Goal: Check status: Check status

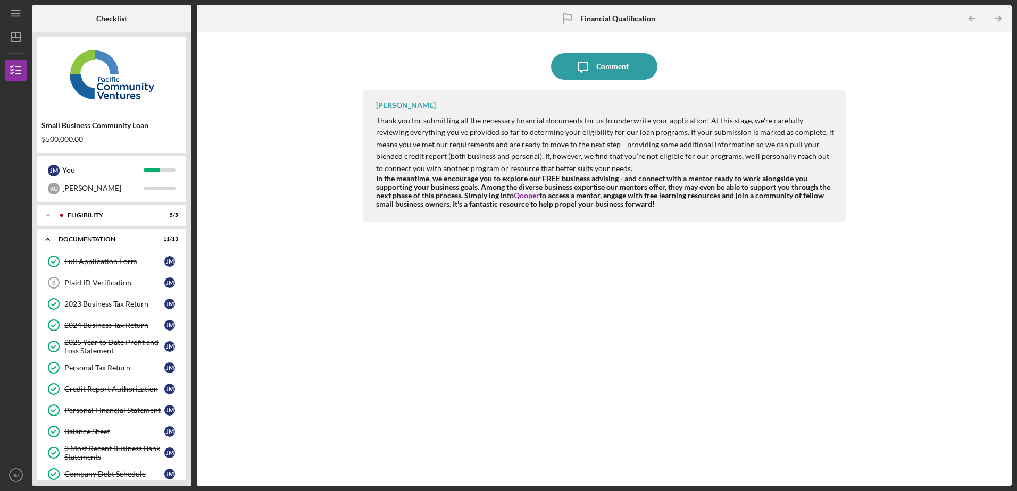
scroll to position [69, 0]
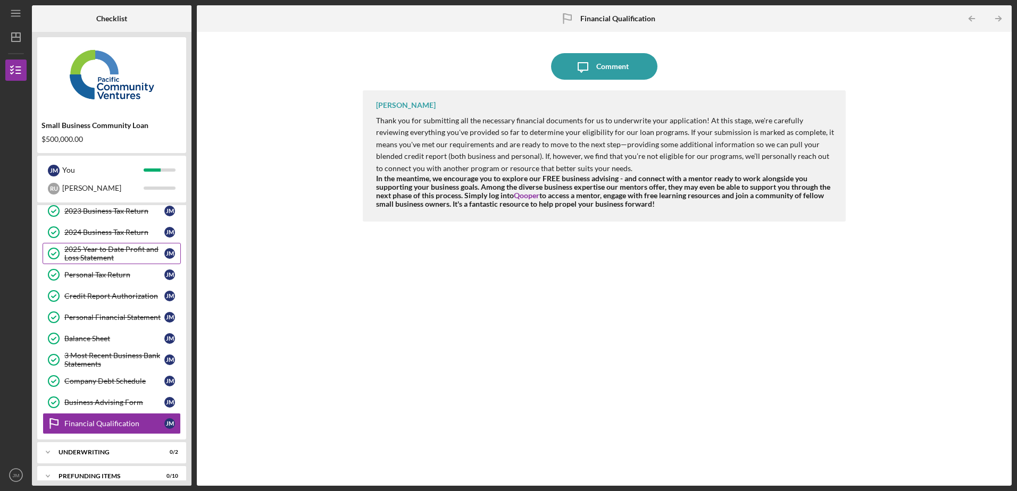
scroll to position [105, 0]
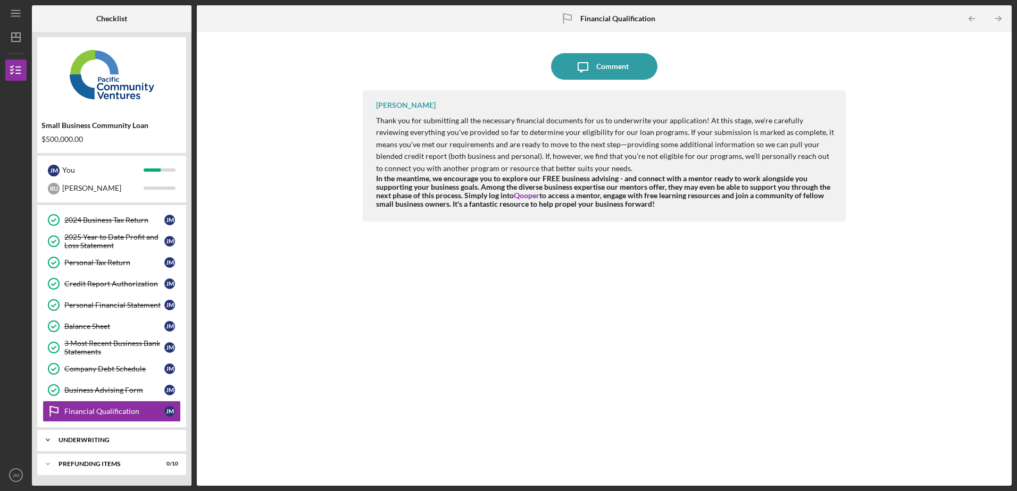
click at [111, 444] on div "Icon/Expander Underwriting 0 / 2" at bounding box center [111, 440] width 149 height 21
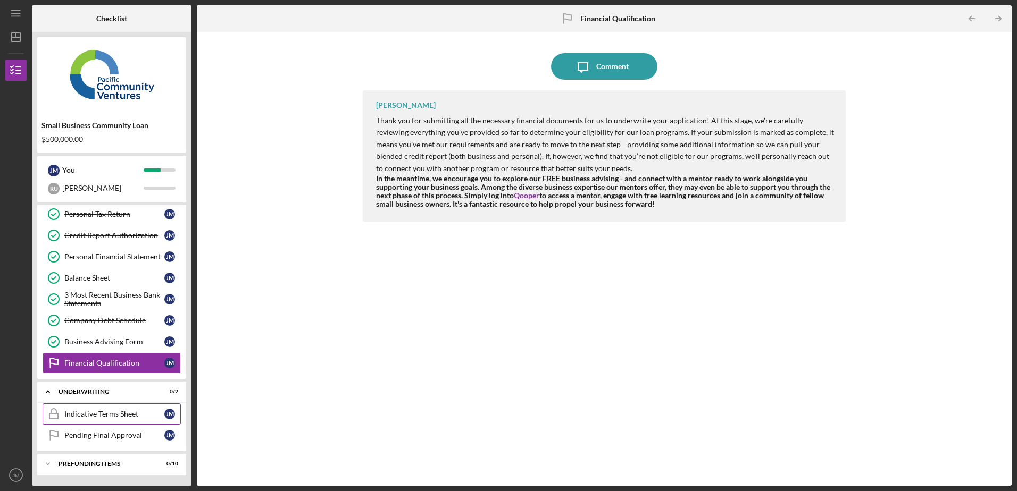
click at [105, 412] on div "Indicative Terms Sheet" at bounding box center [114, 414] width 100 height 9
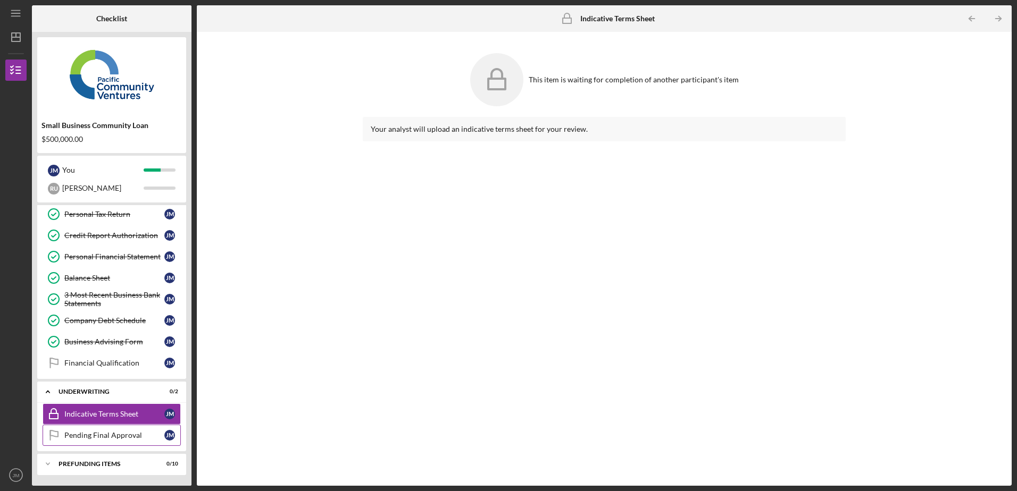
click at [99, 439] on div "Pending Final Approval" at bounding box center [114, 435] width 100 height 9
